Goal: Communication & Community: Answer question/provide support

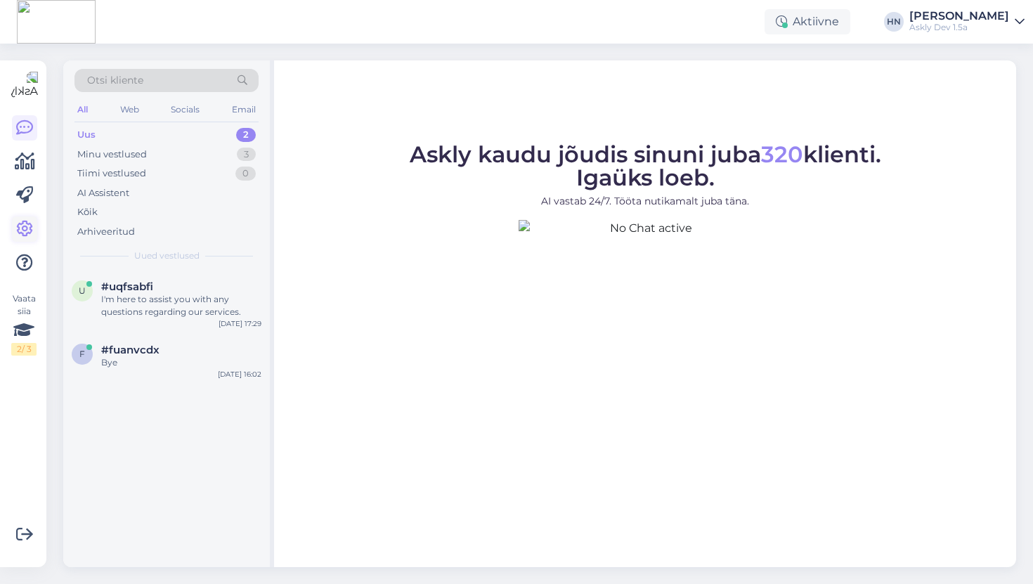
click at [23, 227] on icon at bounding box center [24, 229] width 17 height 17
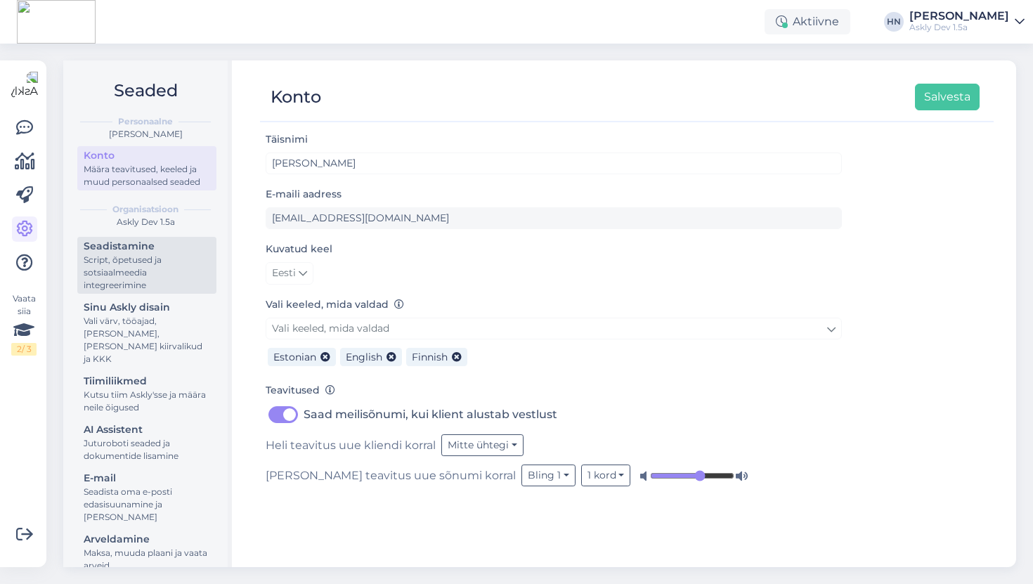
click at [123, 262] on div "Script, õpetused ja sotsiaalmeedia integreerimine" at bounding box center [147, 273] width 126 height 38
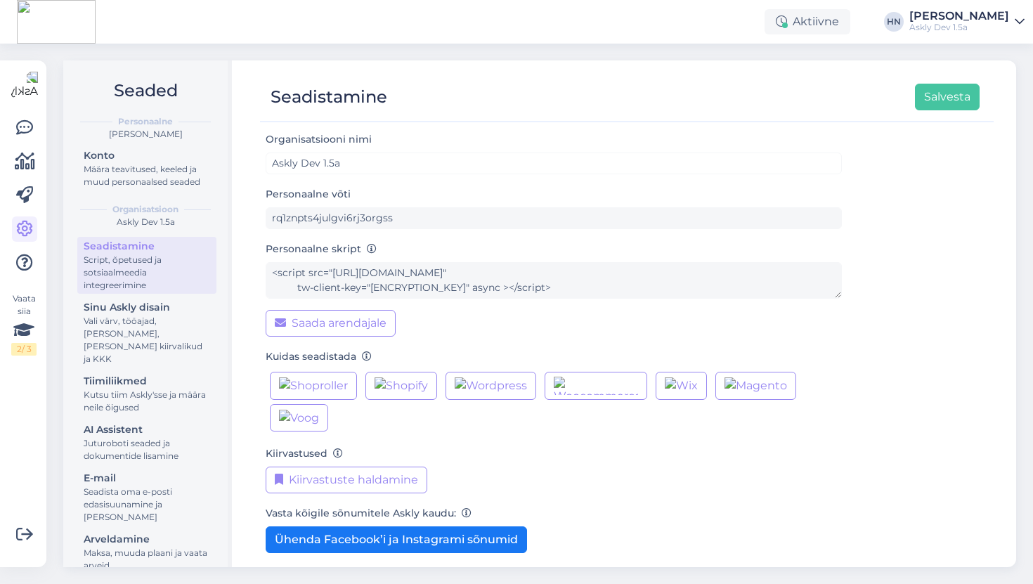
scroll to position [70, 0]
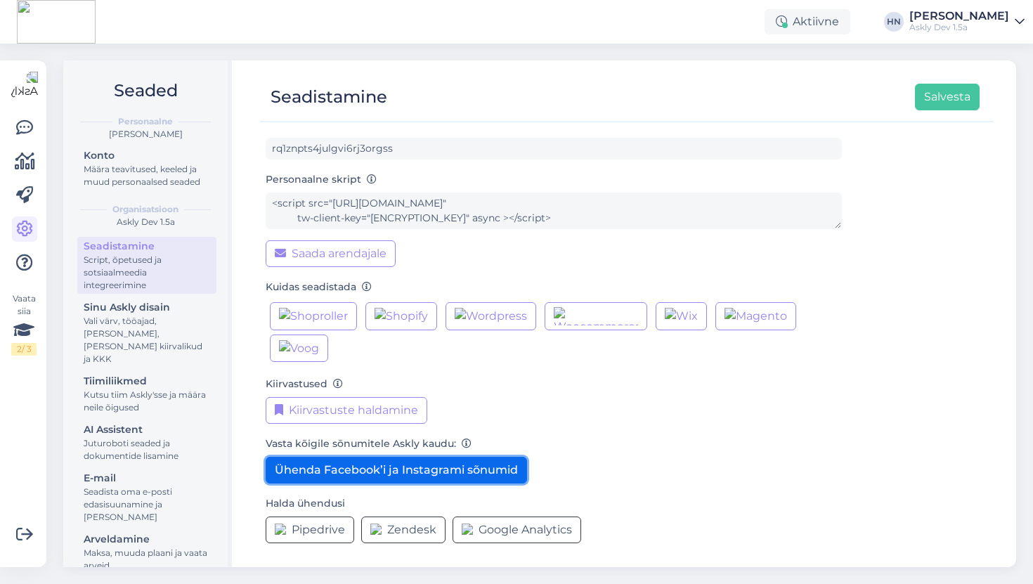
click at [414, 466] on button "Ühenda Facebook’i ja Instagrami sõnumid" at bounding box center [396, 470] width 261 height 27
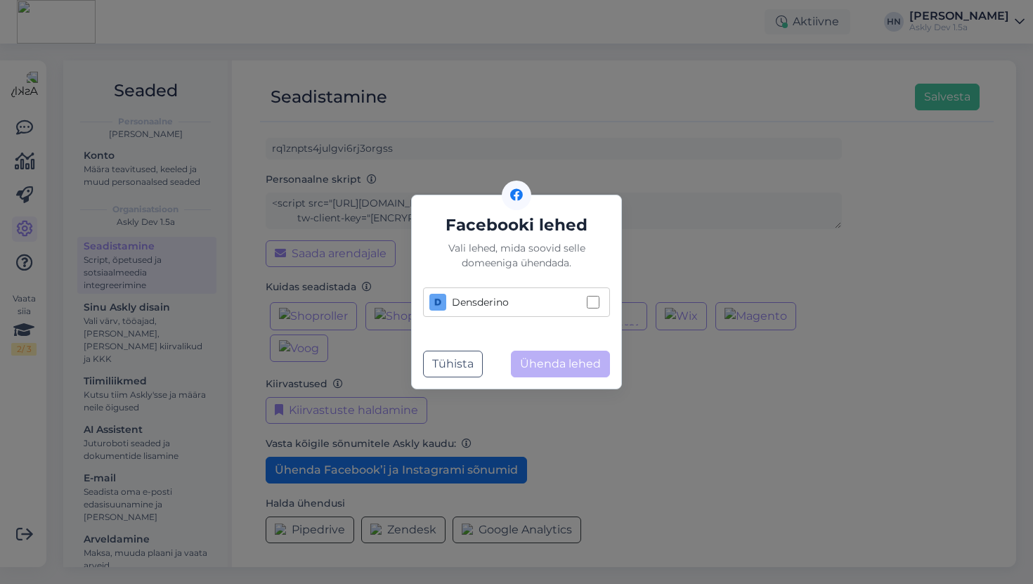
click at [518, 306] on div "Densderino" at bounding box center [505, 302] width 152 height 17
click at [587, 306] on input "Densderino" at bounding box center [593, 302] width 13 height 13
checkbox input "true"
click at [559, 364] on button "Ühenda lehed" at bounding box center [560, 364] width 99 height 27
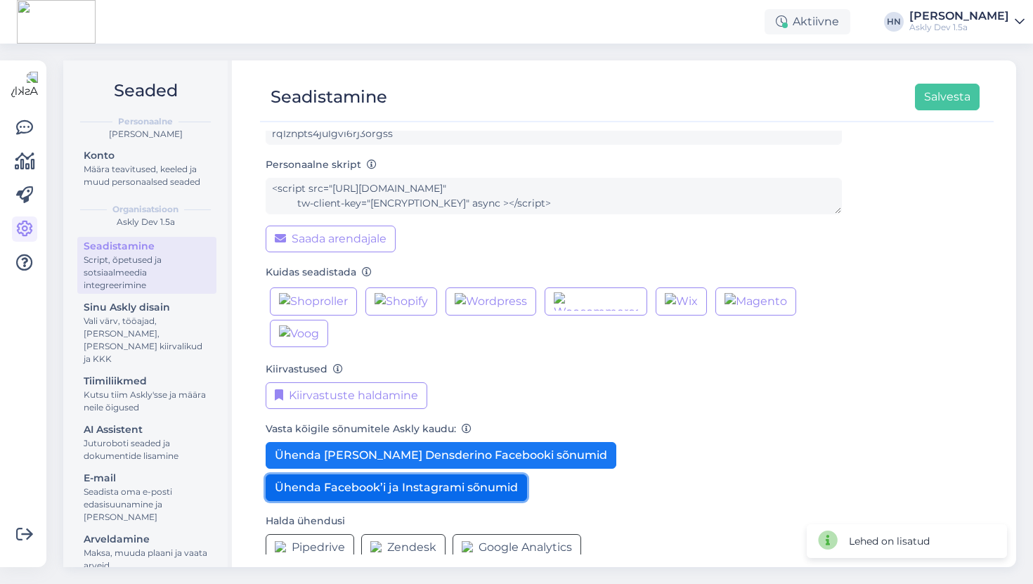
scroll to position [103, 0]
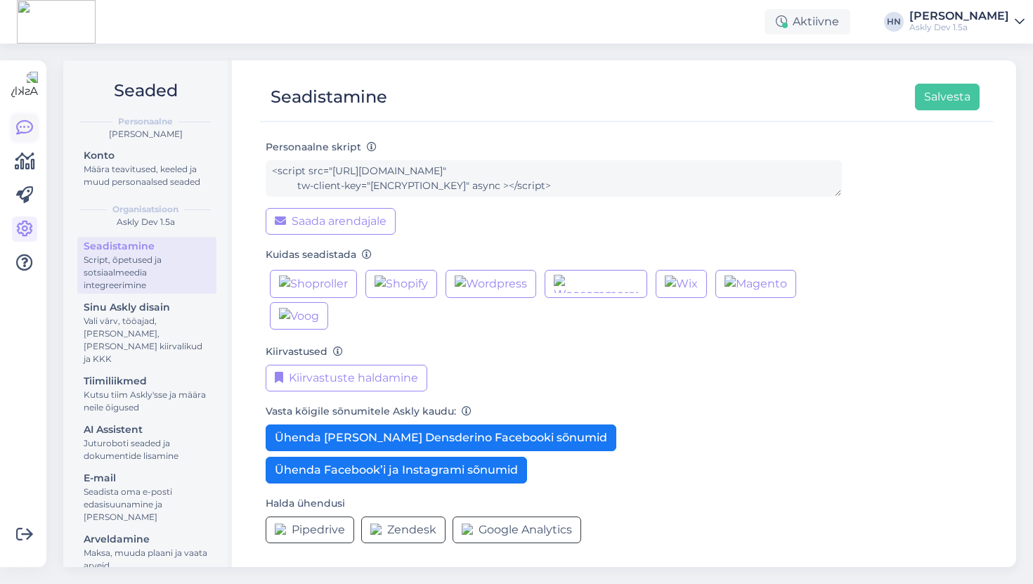
click at [19, 119] on icon at bounding box center [24, 127] width 17 height 17
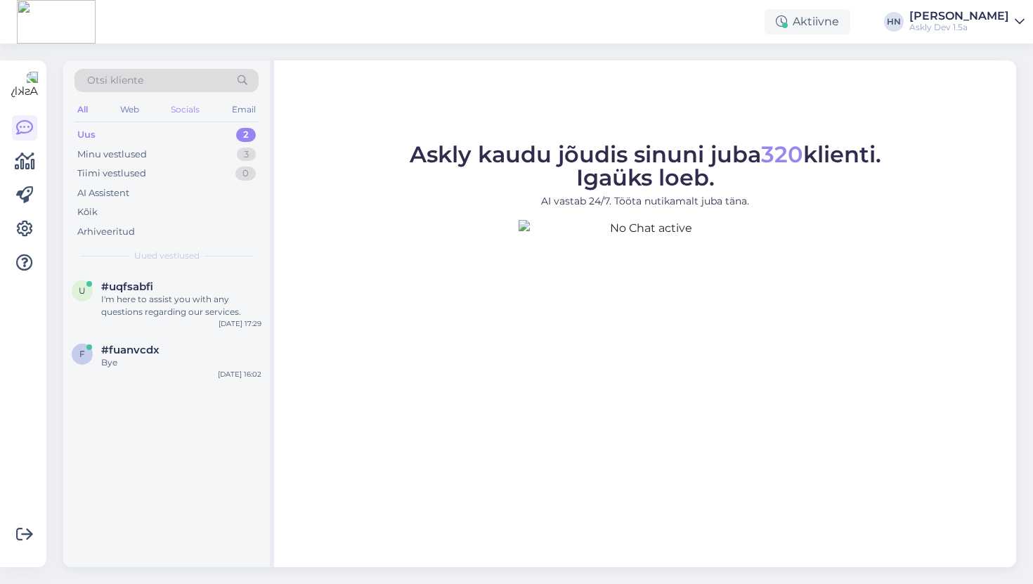
click at [171, 107] on div "Socials" at bounding box center [185, 109] width 34 height 18
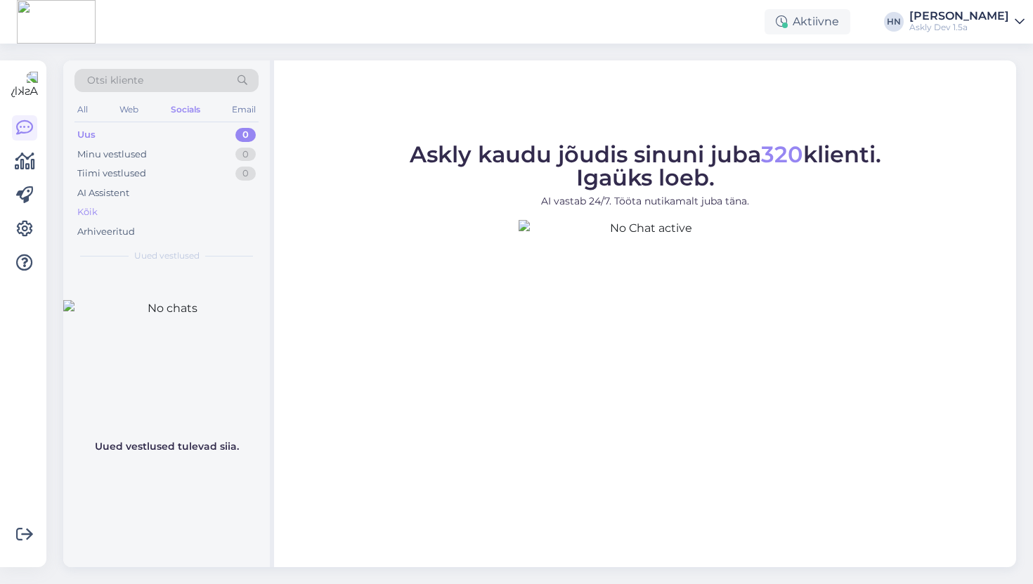
click at [122, 211] on div "Kõik" at bounding box center [166, 212] width 184 height 20
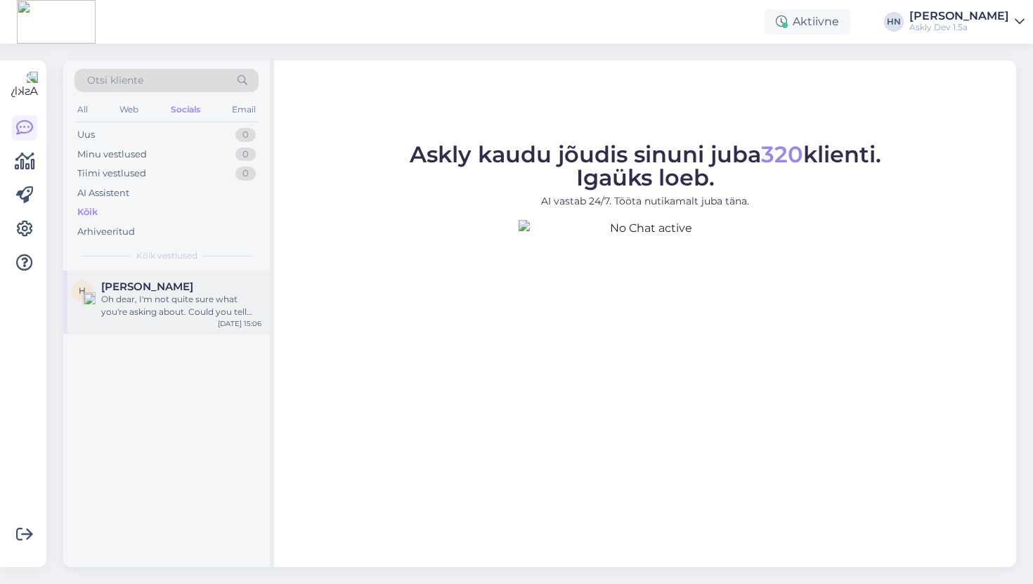
click at [133, 319] on div "H Hans Niinemäe Oh dear, I'm not quite sure what you're asking about. Could you…" at bounding box center [166, 301] width 207 height 63
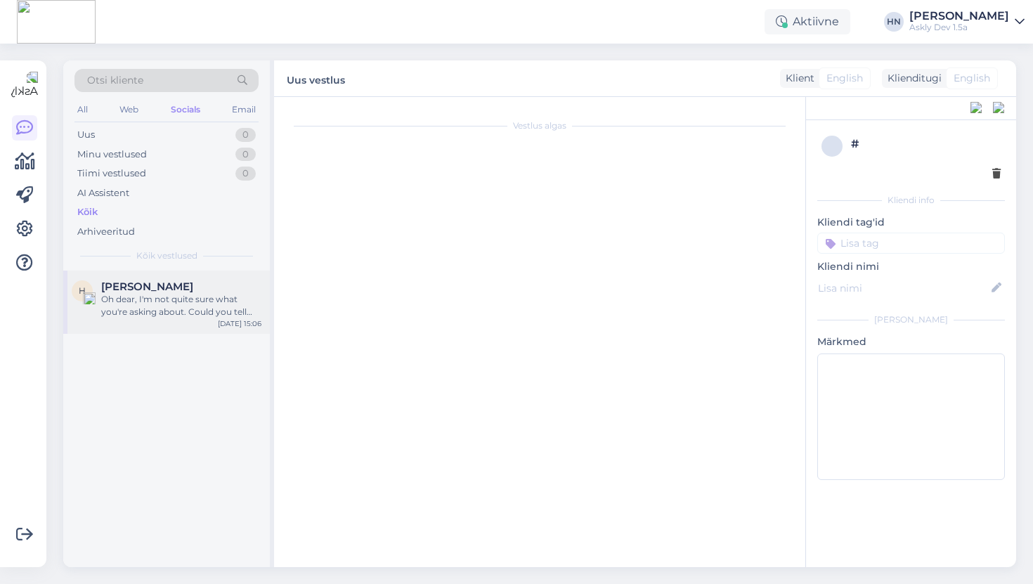
scroll to position [427, 0]
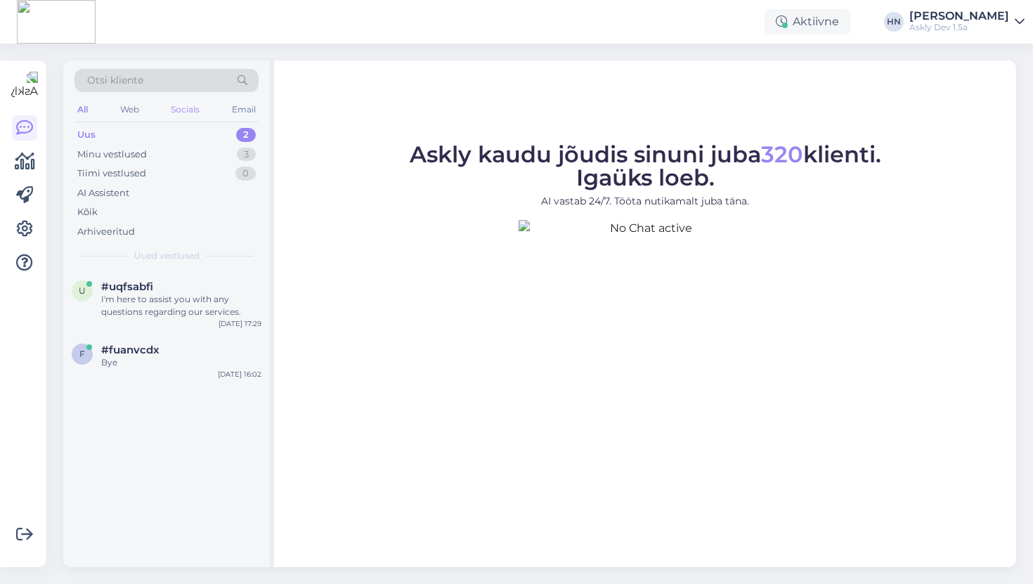
click at [192, 113] on div "Socials" at bounding box center [185, 109] width 34 height 18
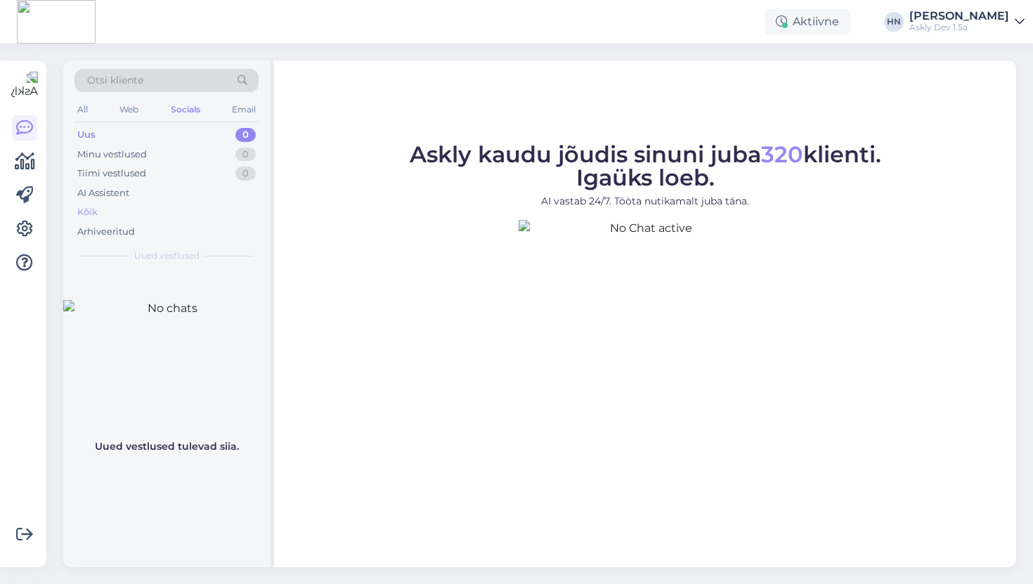
click at [138, 210] on div "Kõik" at bounding box center [166, 212] width 184 height 20
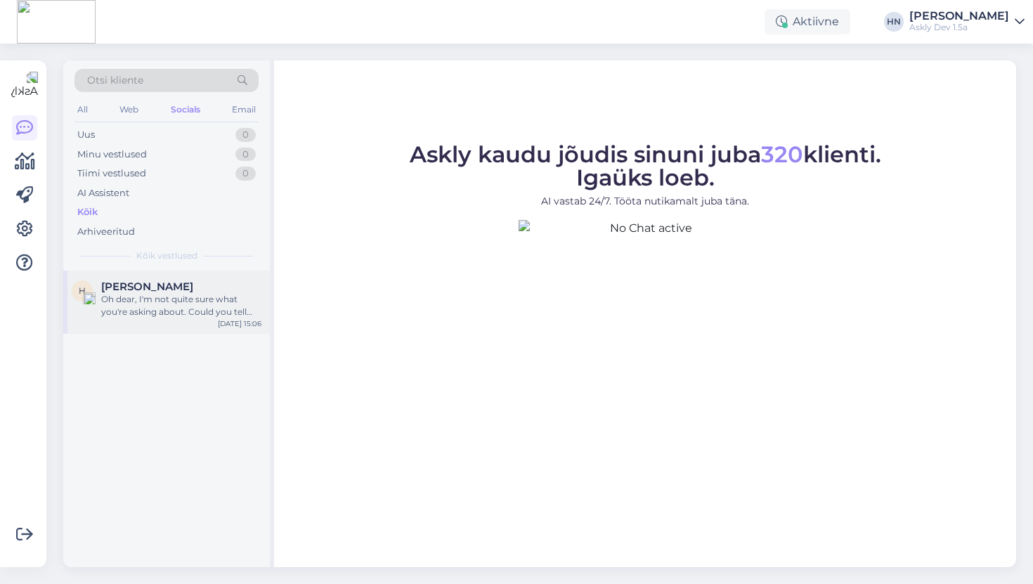
click at [211, 326] on div "H [PERSON_NAME] Oh dear, I'm not quite sure what you're asking about. Could you…" at bounding box center [166, 301] width 207 height 63
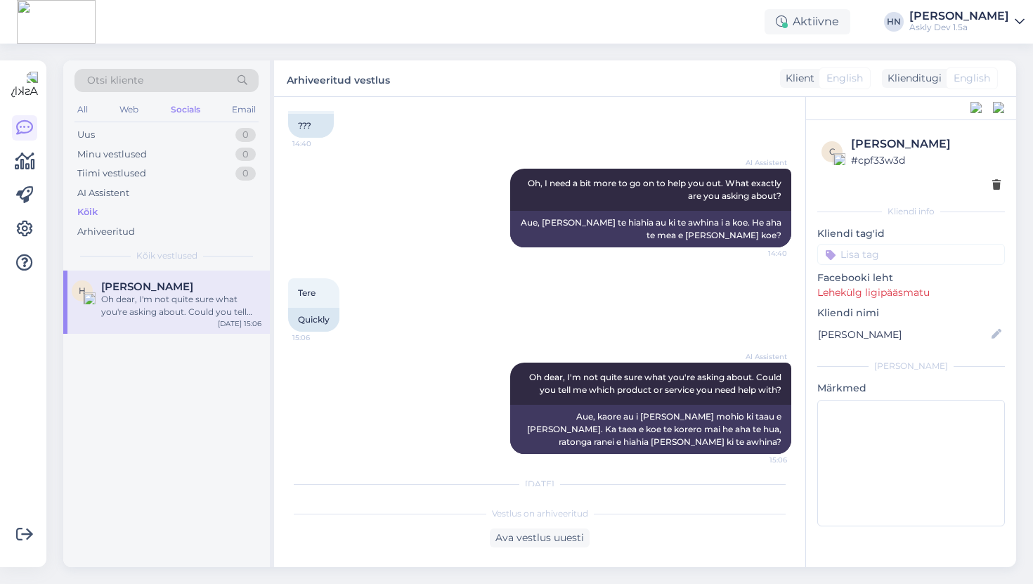
scroll to position [427, 0]
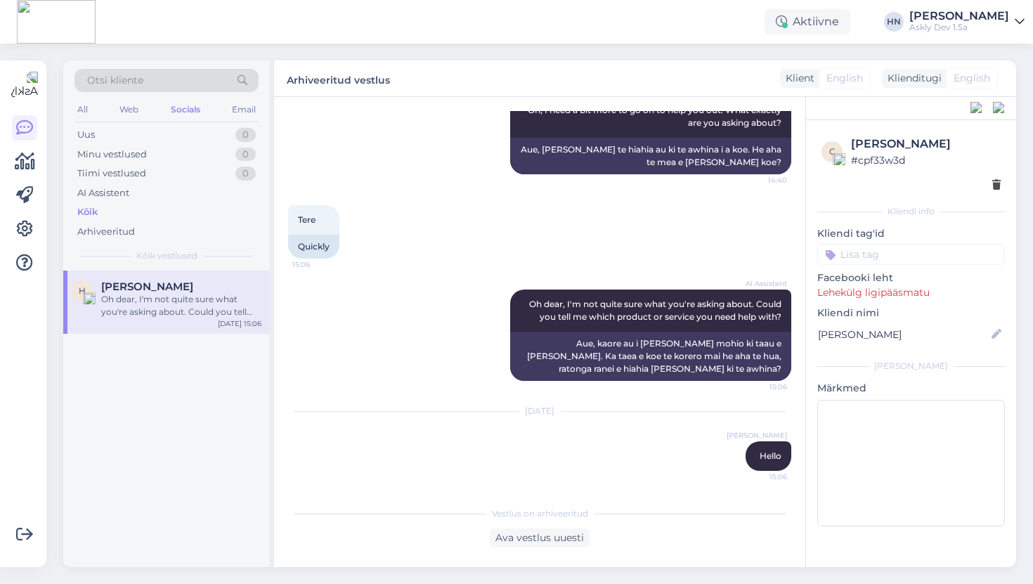
click at [509, 523] on div "Vestlus on arhiveeritud Ava vestlus uuesti" at bounding box center [539, 523] width 503 height 48
click at [509, 530] on div "Ava vestlus uuesti" at bounding box center [540, 537] width 100 height 19
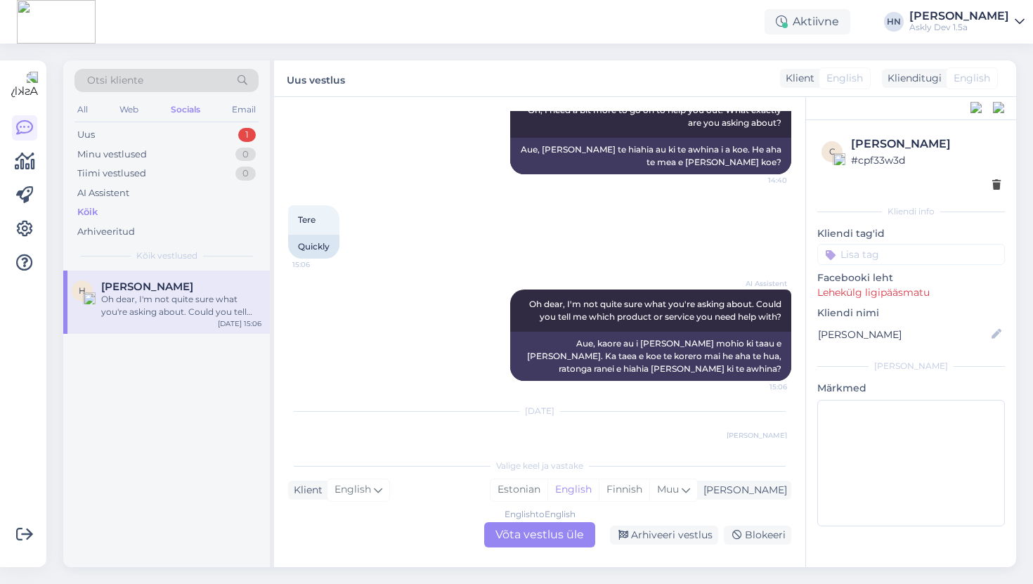
click at [509, 532] on div "English to English Võta vestlus üle" at bounding box center [539, 534] width 111 height 25
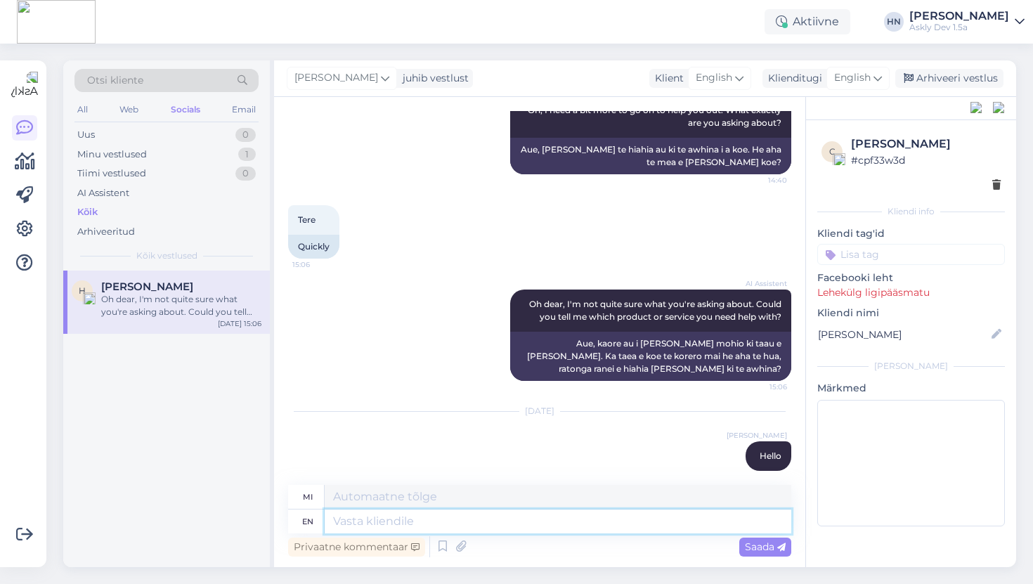
click at [509, 532] on textarea at bounding box center [558, 521] width 466 height 24
type textarea "Tere"
click at [733, 79] on div "English" at bounding box center [719, 78] width 63 height 22
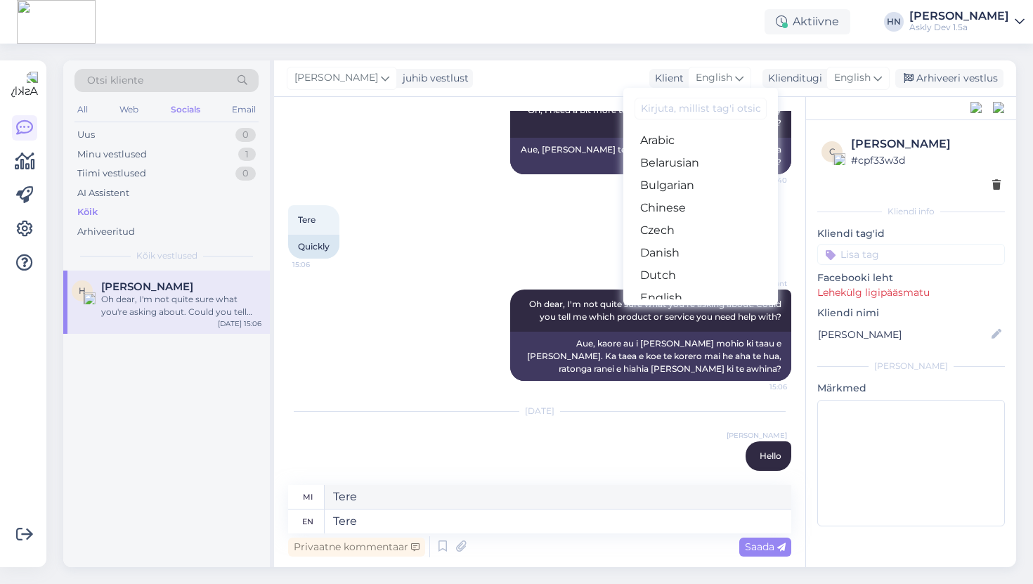
click at [723, 104] on input at bounding box center [700, 109] width 132 height 22
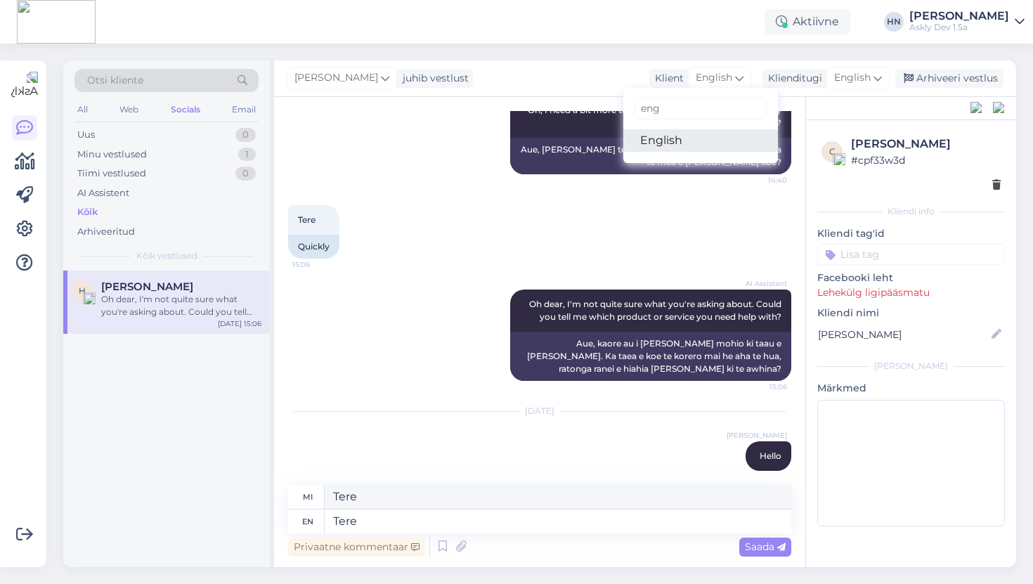
type input "eng"
click at [690, 129] on link "English" at bounding box center [700, 140] width 155 height 22
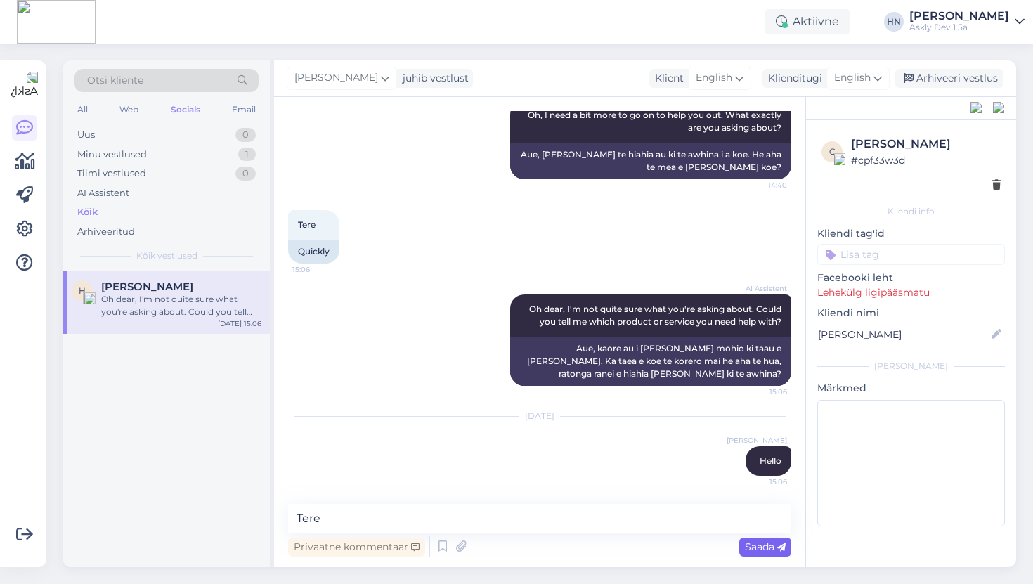
click at [753, 546] on span "Saada" at bounding box center [765, 546] width 41 height 13
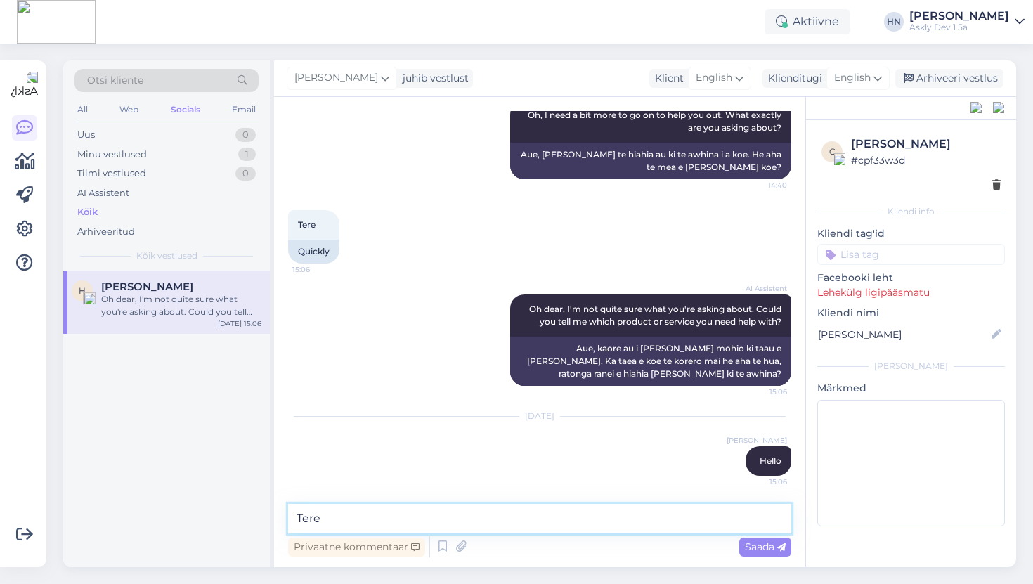
click at [542, 526] on textarea "Tere" at bounding box center [539, 519] width 503 height 30
click at [431, 514] on textarea "Tere kuidas" at bounding box center [539, 519] width 503 height 30
type textarea "Tere kuidas kas as saa saanfa"
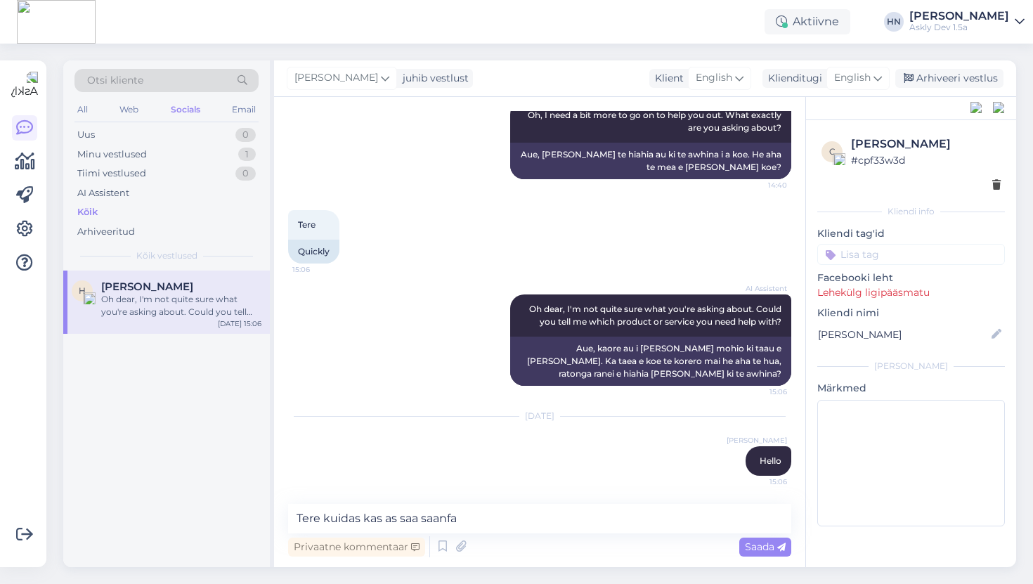
click at [359, 485] on div "Jan 29 2024 Hans Niinemäe Hello 15:06" at bounding box center [539, 446] width 503 height 90
click at [406, 360] on div "AI Assistent Oh dear, I'm not quite sure what you're asking about. Could you te…" at bounding box center [539, 340] width 503 height 122
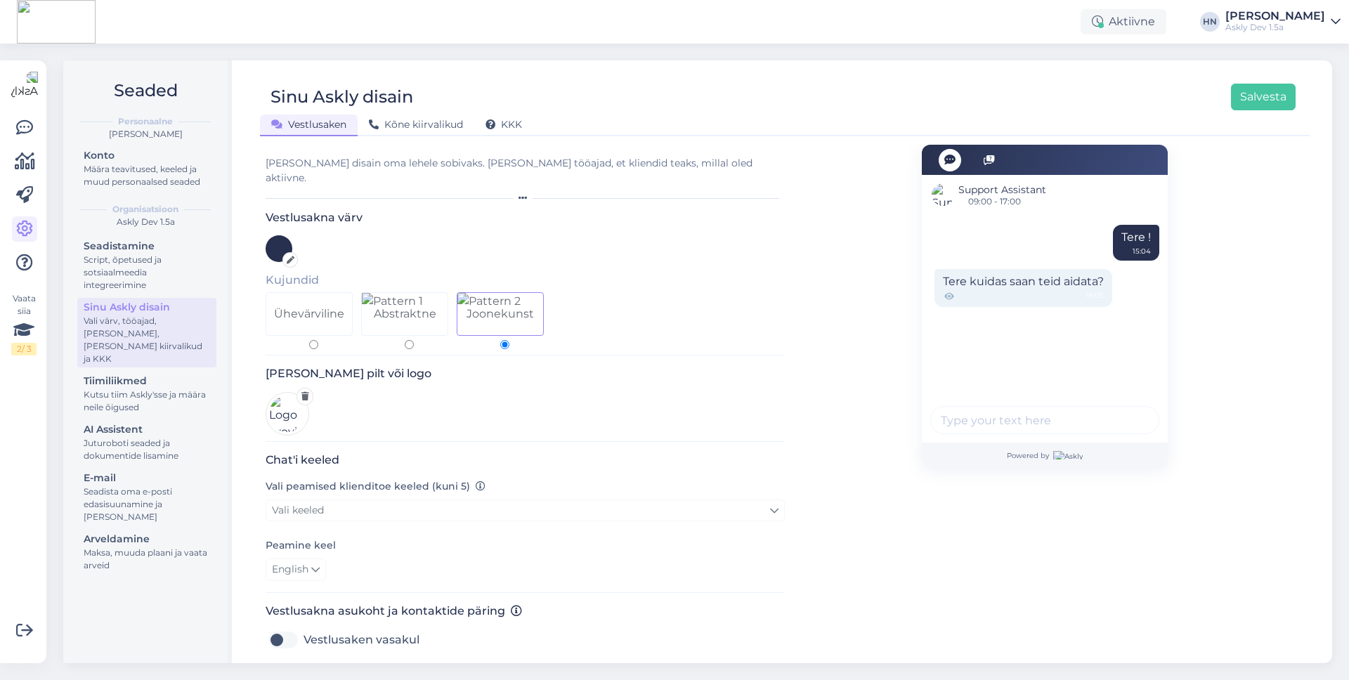
click at [813, 63] on div "Sinu Askly disain Salvesta Vestlusaken Kõne kiirvalikud KKK Vali disain oma leh…" at bounding box center [784, 361] width 1094 height 603
